Goal: Information Seeking & Learning: Check status

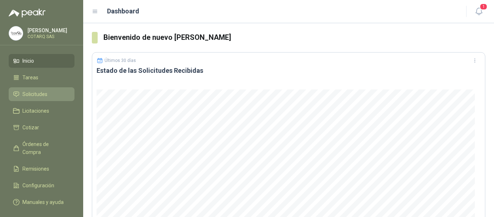
click at [38, 97] on span "Solicitudes" at bounding box center [34, 94] width 25 height 8
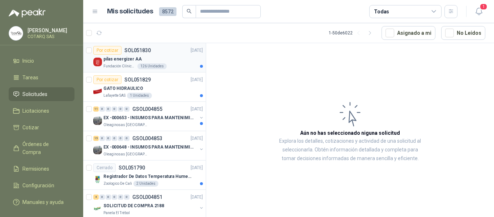
click at [190, 62] on div "pilas energizer AA" at bounding box center [153, 59] width 100 height 9
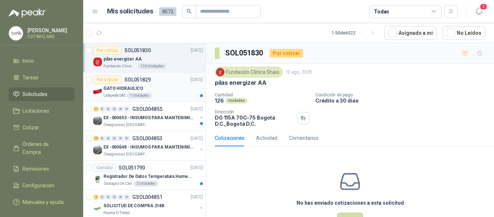
click at [161, 100] on article "Por cotizar SOL051829 12/08/25 GATO HIDRAULICO Lafayette SAS 1 Unidades" at bounding box center [144, 86] width 123 height 29
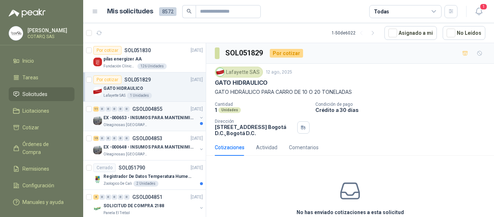
click at [163, 127] on div "Oleaginosas [GEOGRAPHIC_DATA][PERSON_NAME]" at bounding box center [150, 125] width 94 height 6
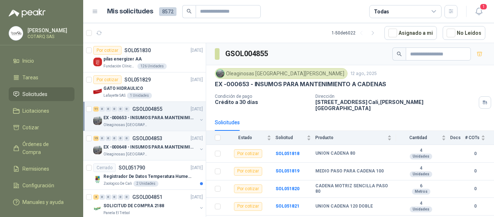
click at [163, 140] on div "15 0 0 0 0 0 GSOL004853 12/08/25" at bounding box center [148, 138] width 111 height 9
click at [177, 175] on p "Registrador De Datos Temperatura Humedad Usb 32.000 Registro" at bounding box center [148, 176] width 90 height 7
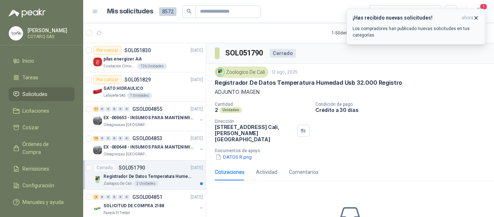
click at [477, 16] on icon "button" at bounding box center [476, 18] width 6 height 6
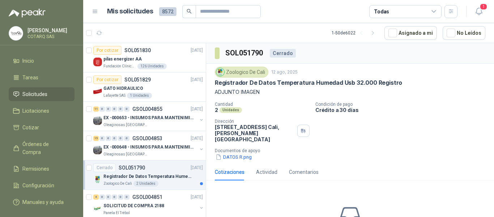
click at [483, 9] on span "1" at bounding box center [484, 6] width 8 height 7
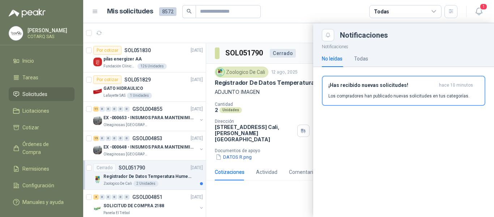
click at [291, 187] on div at bounding box center [288, 120] width 411 height 194
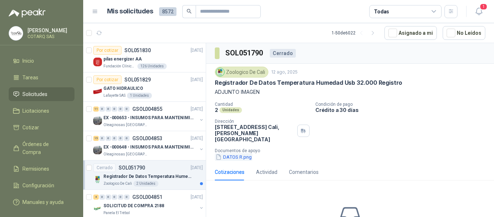
click at [233, 153] on button "DATOS R.png" at bounding box center [234, 157] width 38 height 8
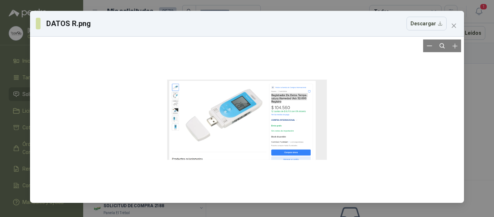
click at [457, 97] on div at bounding box center [247, 119] width 428 height 160
click at [457, 25] on icon "close" at bounding box center [454, 26] width 6 height 6
